Goal: Information Seeking & Learning: Learn about a topic

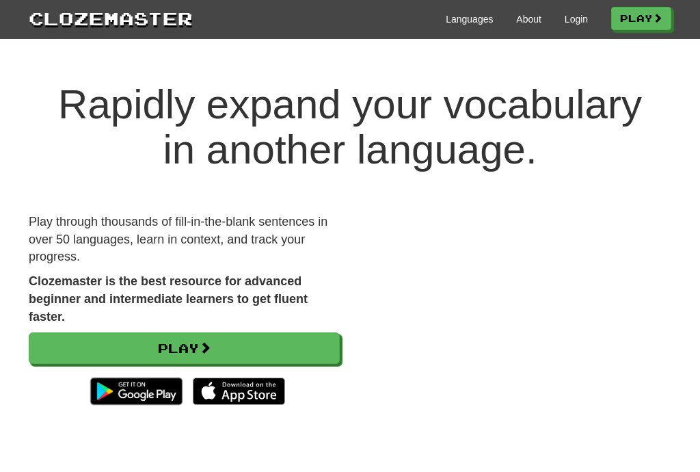
click at [574, 21] on link "Login" at bounding box center [576, 19] width 23 height 14
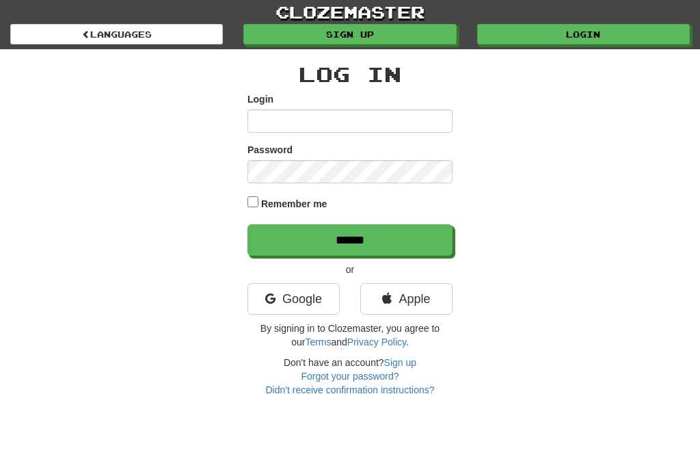
click at [394, 118] on input "Login" at bounding box center [350, 120] width 205 height 23
type input "*****"
click at [350, 239] on input "******" at bounding box center [350, 239] width 205 height 31
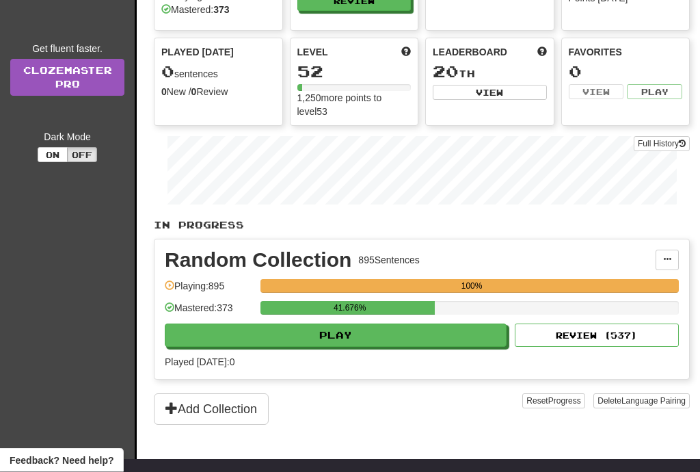
scroll to position [128, 0]
click at [393, 338] on button "Play" at bounding box center [336, 334] width 342 height 23
select select "**"
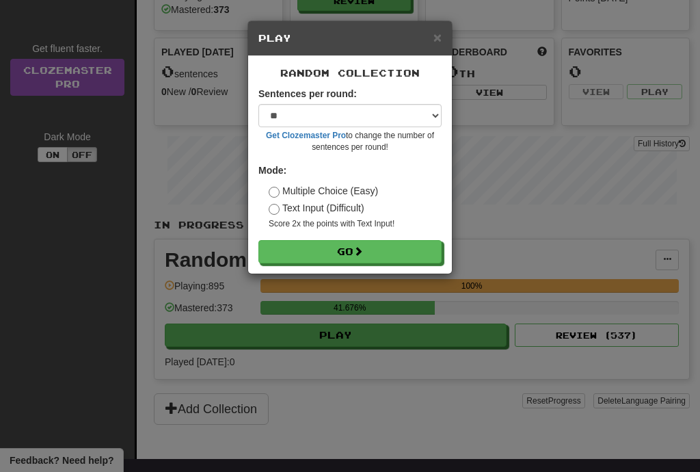
click at [392, 248] on button "Go" at bounding box center [349, 251] width 183 height 23
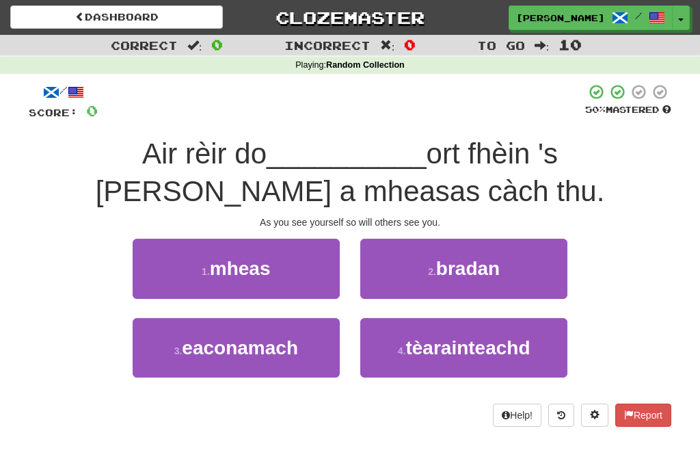
click at [278, 281] on button "1 . mheas" at bounding box center [236, 268] width 207 height 59
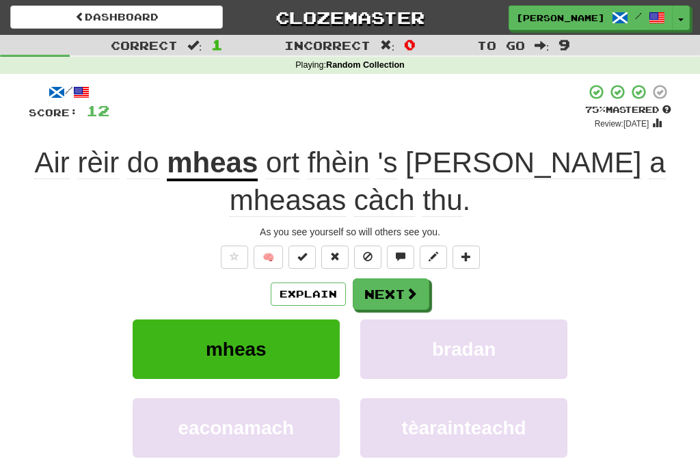
click at [414, 288] on span at bounding box center [411, 293] width 12 height 12
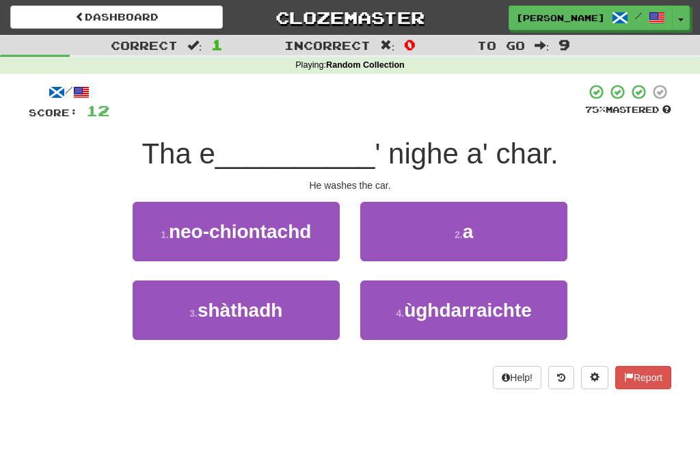
click at [531, 226] on button "2 . a" at bounding box center [463, 231] width 207 height 59
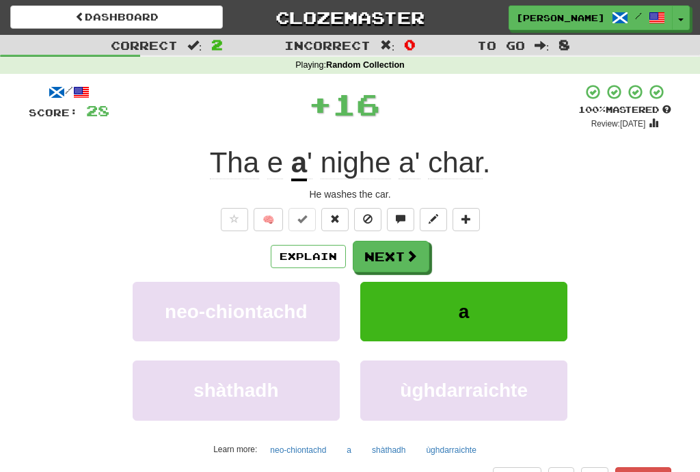
click at [416, 252] on span at bounding box center [411, 256] width 12 height 12
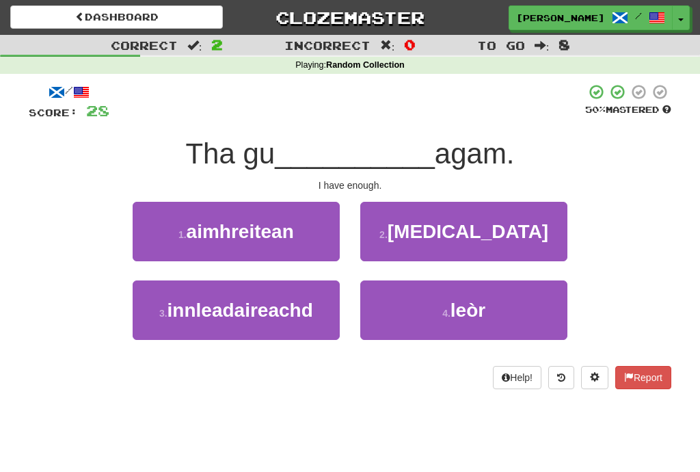
click at [512, 317] on button "4 . leòr" at bounding box center [463, 309] width 207 height 59
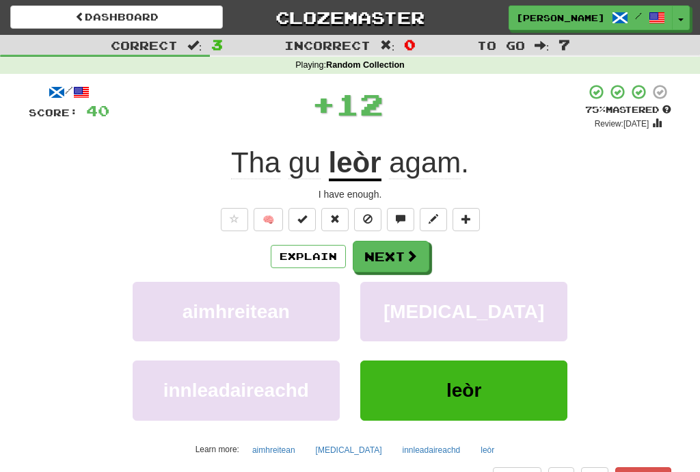
click at [416, 255] on span at bounding box center [411, 256] width 12 height 12
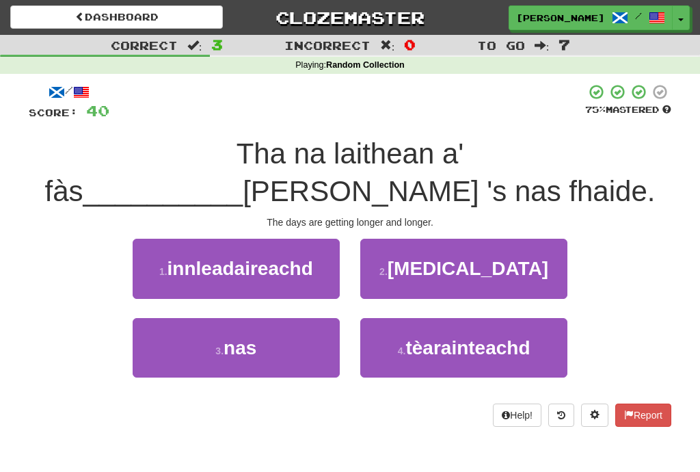
click at [310, 348] on button "3 . nas" at bounding box center [236, 347] width 207 height 59
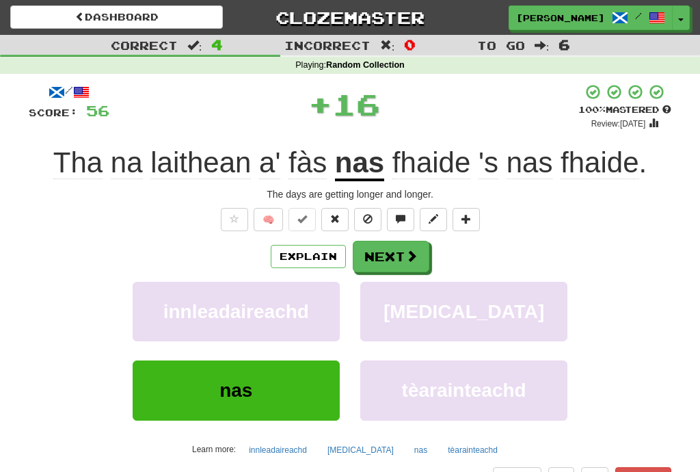
click at [421, 249] on button "Next" at bounding box center [391, 256] width 77 height 31
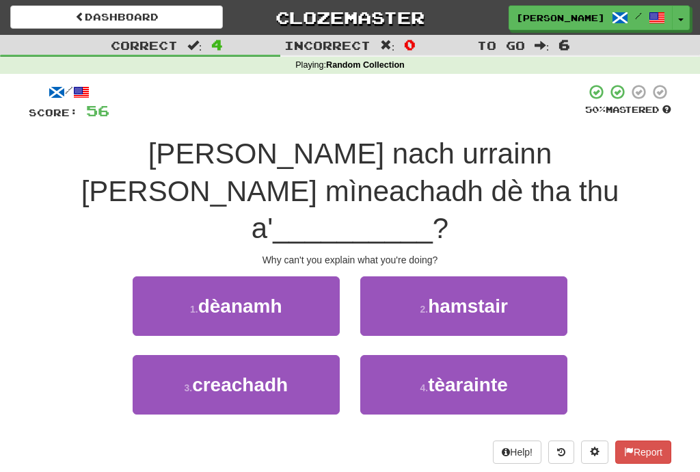
click at [308, 276] on button "1 . dèanamh" at bounding box center [236, 305] width 207 height 59
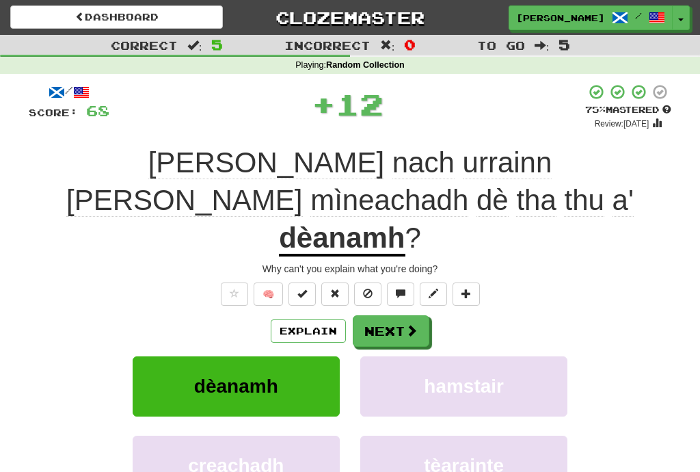
click at [416, 324] on span at bounding box center [411, 330] width 12 height 12
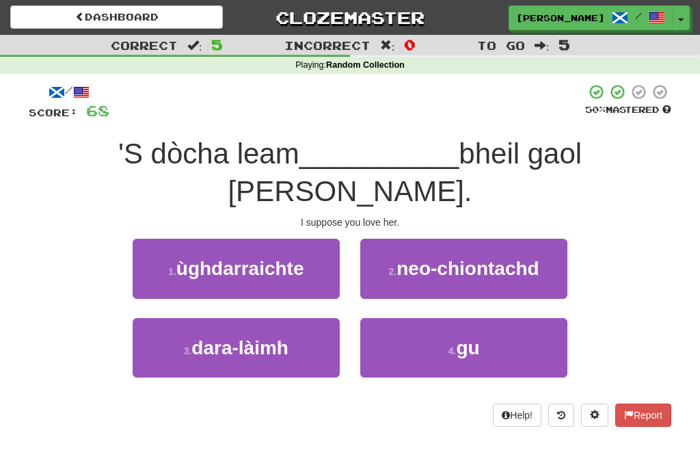
click at [496, 318] on button "4 . gu" at bounding box center [463, 347] width 207 height 59
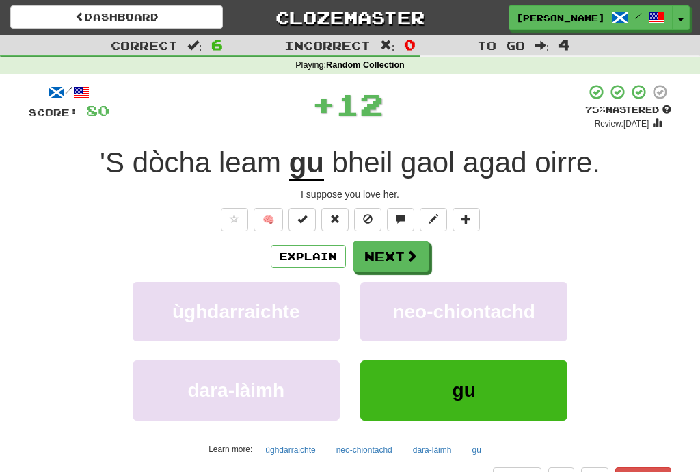
click at [410, 243] on button "Next" at bounding box center [391, 256] width 77 height 31
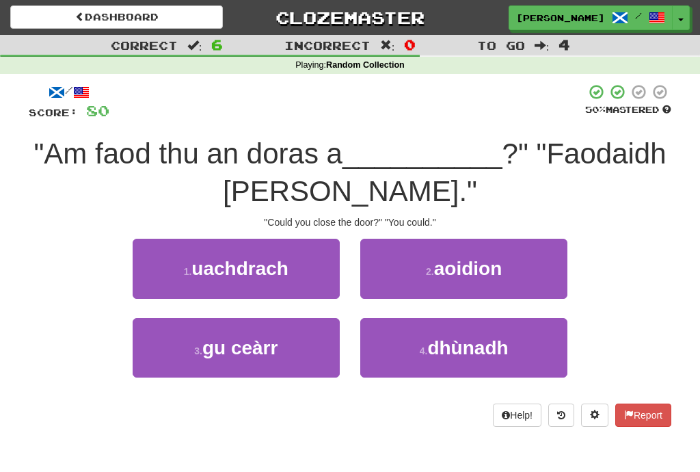
click at [289, 348] on button "3 . gu ceàrr" at bounding box center [236, 347] width 207 height 59
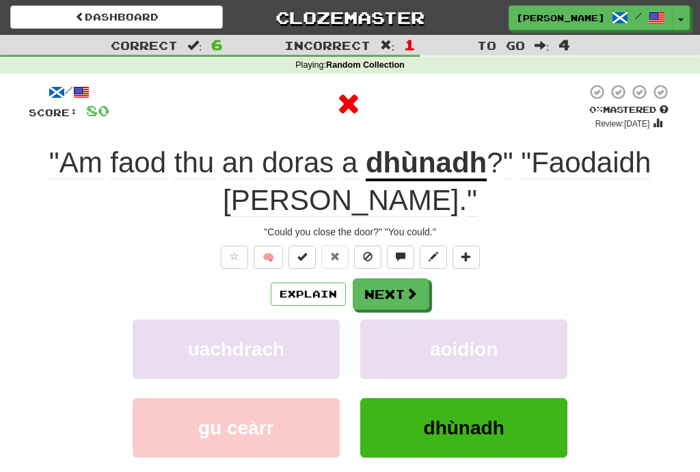
click at [421, 287] on button "Next" at bounding box center [391, 293] width 77 height 31
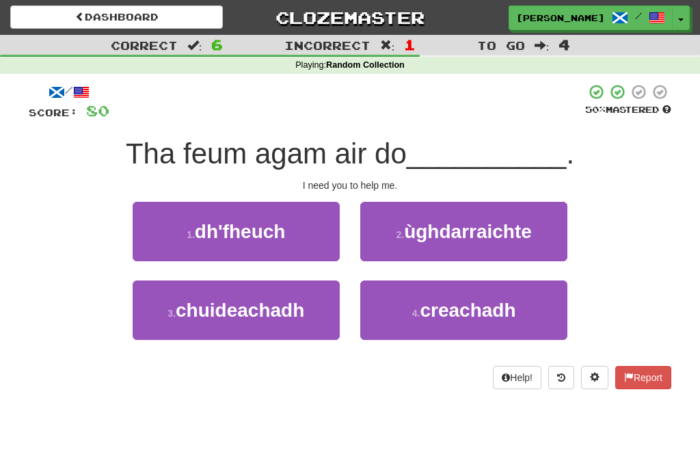
click at [302, 318] on span "chuideachadh" at bounding box center [240, 309] width 129 height 21
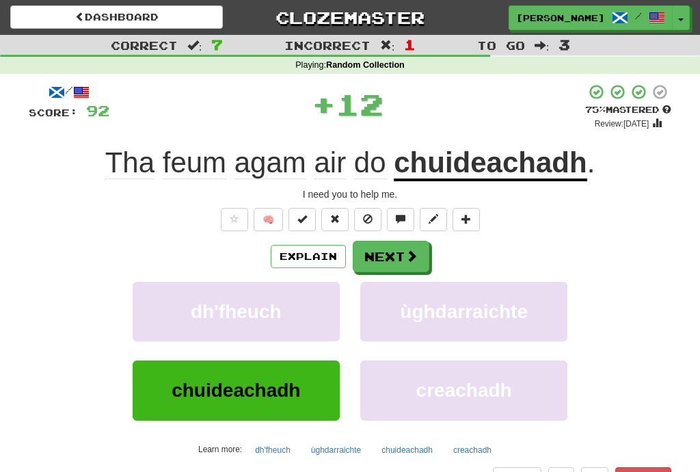
click at [418, 255] on button "Next" at bounding box center [391, 256] width 77 height 31
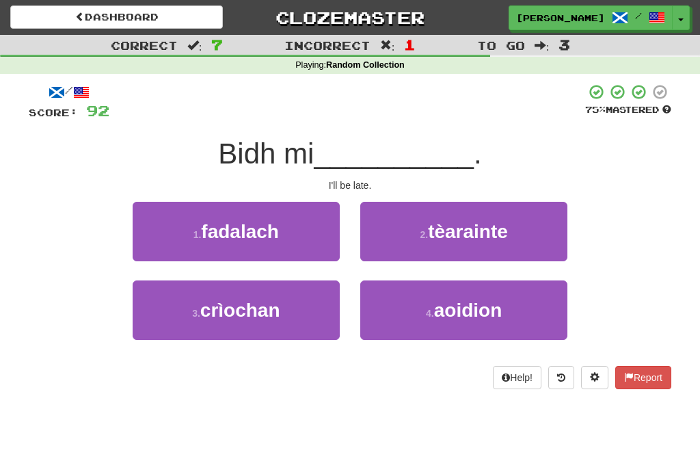
click at [325, 239] on button "1 . fadalach" at bounding box center [236, 231] width 207 height 59
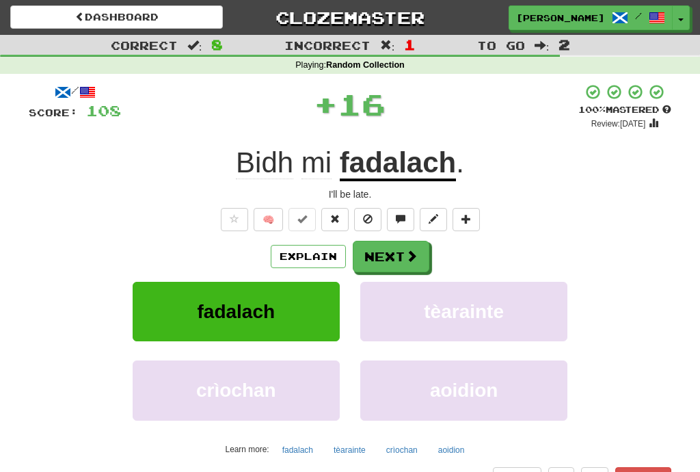
click at [409, 250] on span at bounding box center [411, 256] width 12 height 12
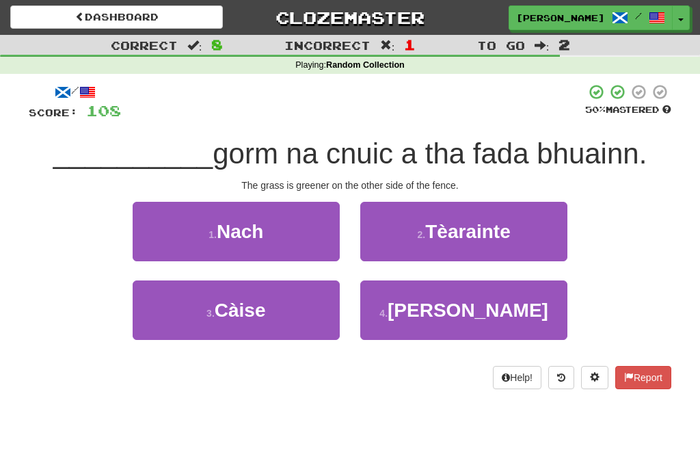
click at [297, 239] on button "1 . Nach" at bounding box center [236, 231] width 207 height 59
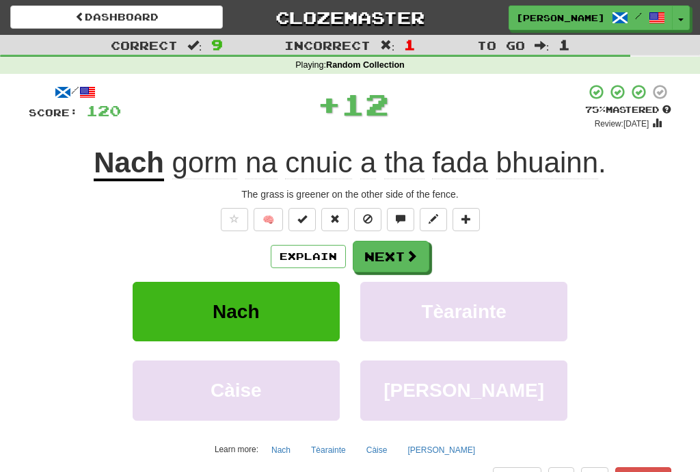
click at [413, 255] on span at bounding box center [411, 256] width 12 height 12
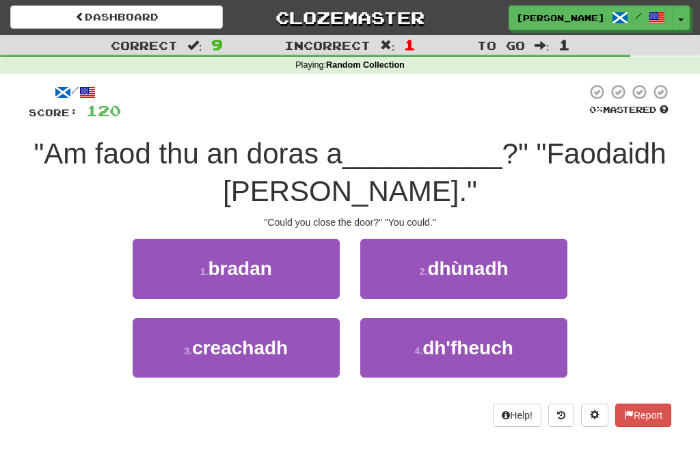
click at [502, 262] on span "dhùnadh" at bounding box center [467, 268] width 81 height 21
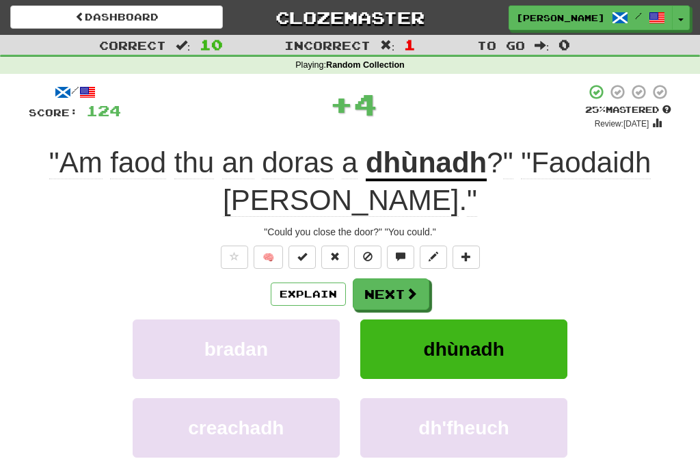
click at [408, 299] on span at bounding box center [411, 293] width 12 height 12
